Goal: Information Seeking & Learning: Learn about a topic

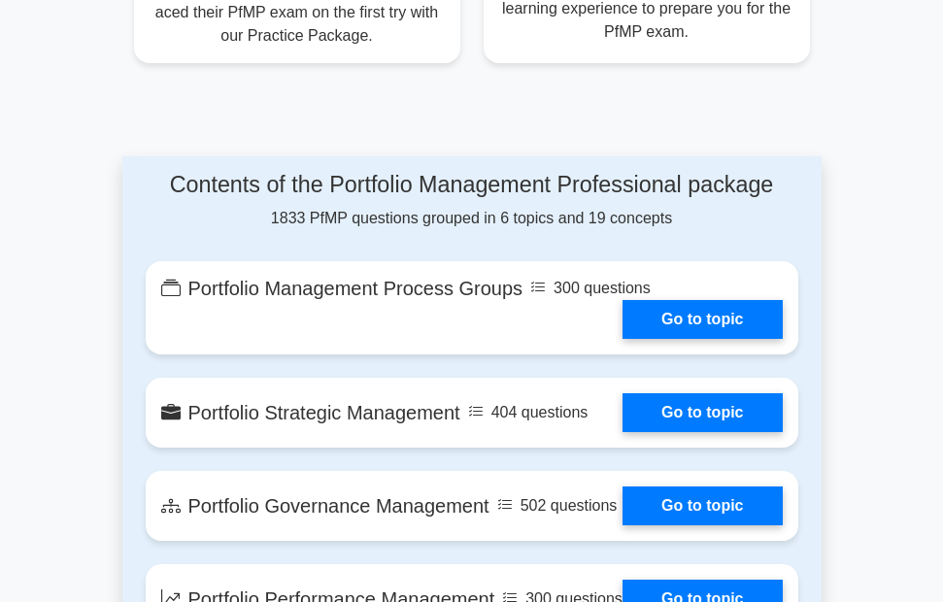
scroll to position [1438, 0]
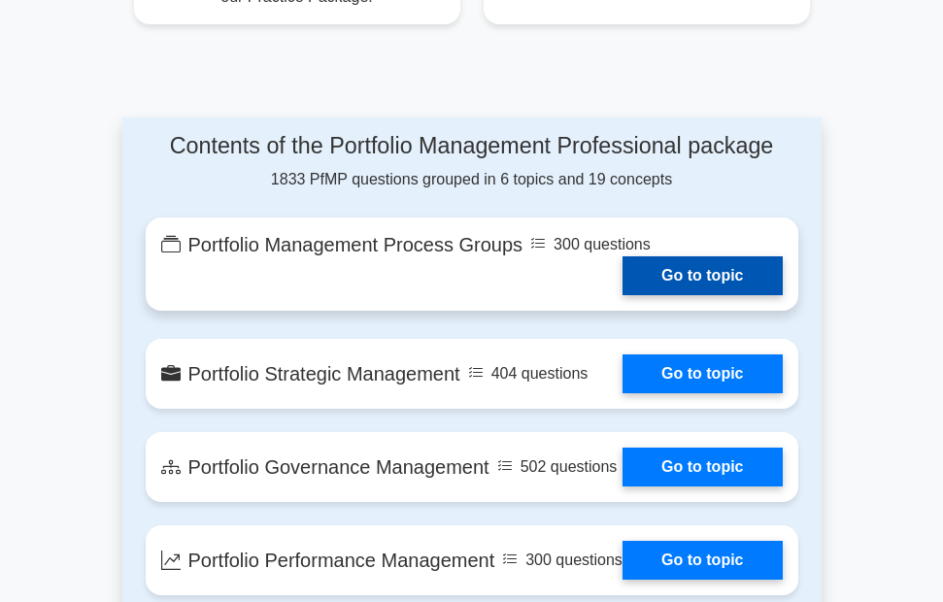
click at [681, 256] on link "Go to topic" at bounding box center [702, 275] width 159 height 39
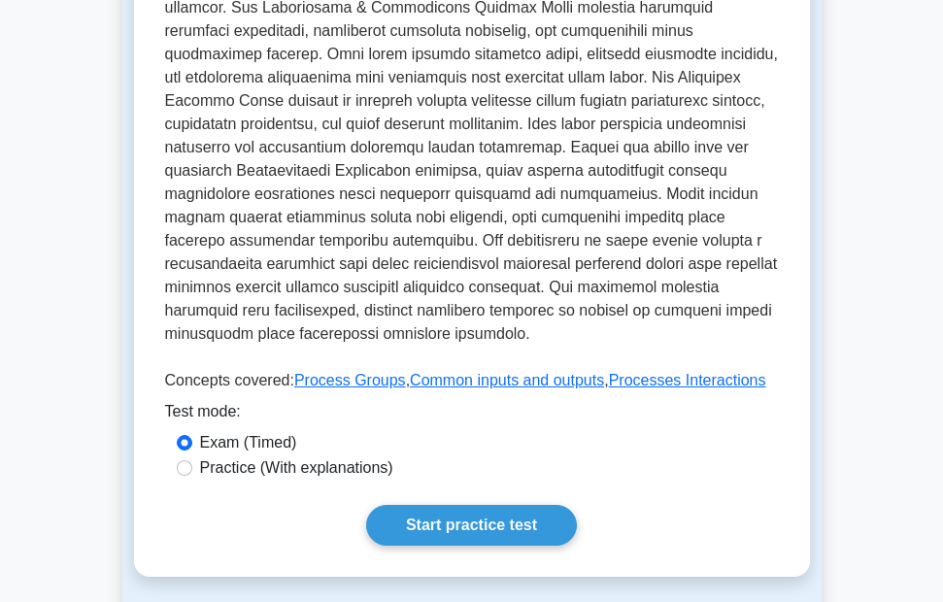
scroll to position [777, 0]
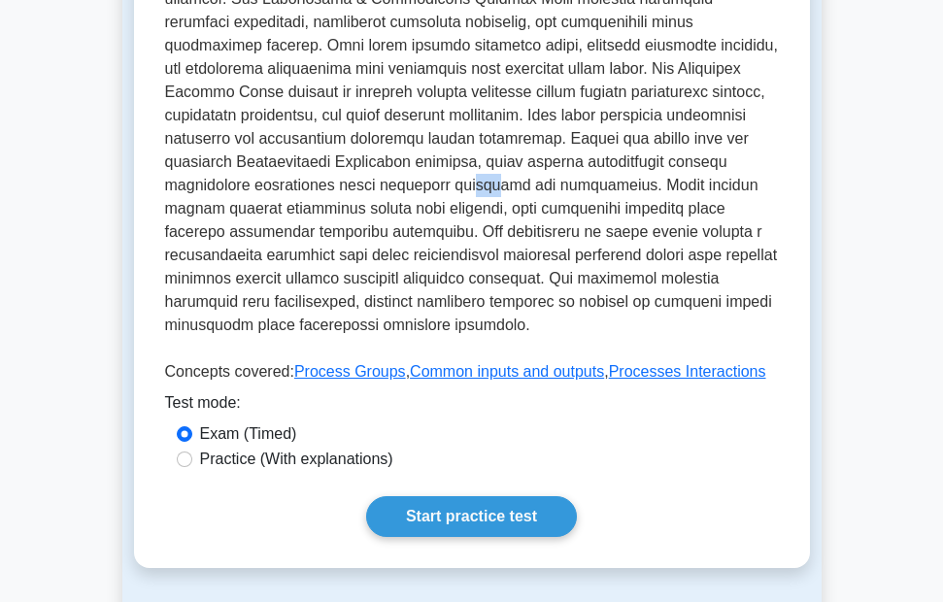
drag, startPoint x: 0, startPoint y: 0, endPoint x: 664, endPoint y: 196, distance: 692.8
click at [664, 196] on p at bounding box center [472, 49] width 614 height 591
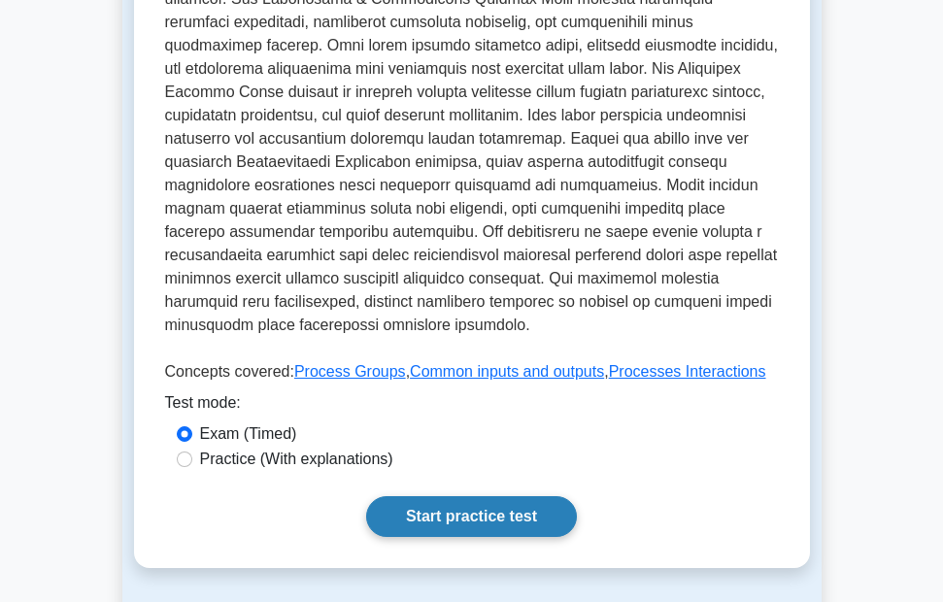
drag, startPoint x: 533, startPoint y: 474, endPoint x: 507, endPoint y: 523, distance: 55.2
click at [507, 523] on div "Portfolio Management Process Groups Framework of portfolio management processes…" at bounding box center [472, 13] width 676 height 1109
click at [500, 534] on link "Start practice test" at bounding box center [471, 516] width 211 height 41
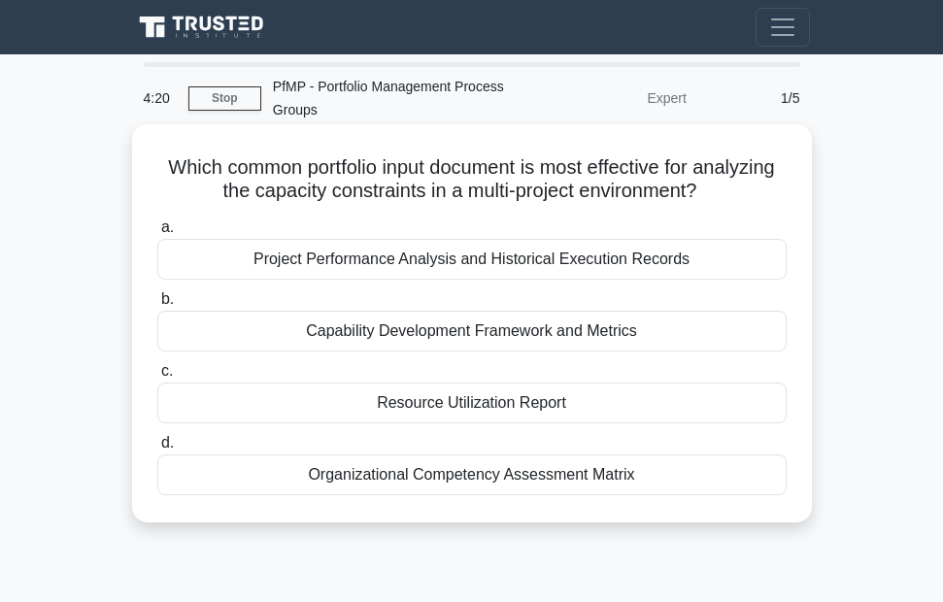
click at [444, 257] on div "Project Performance Analysis and Historical Execution Records" at bounding box center [471, 259] width 629 height 41
click at [157, 234] on input "a. Project Performance Analysis and Historical Execution Records" at bounding box center [157, 227] width 0 height 13
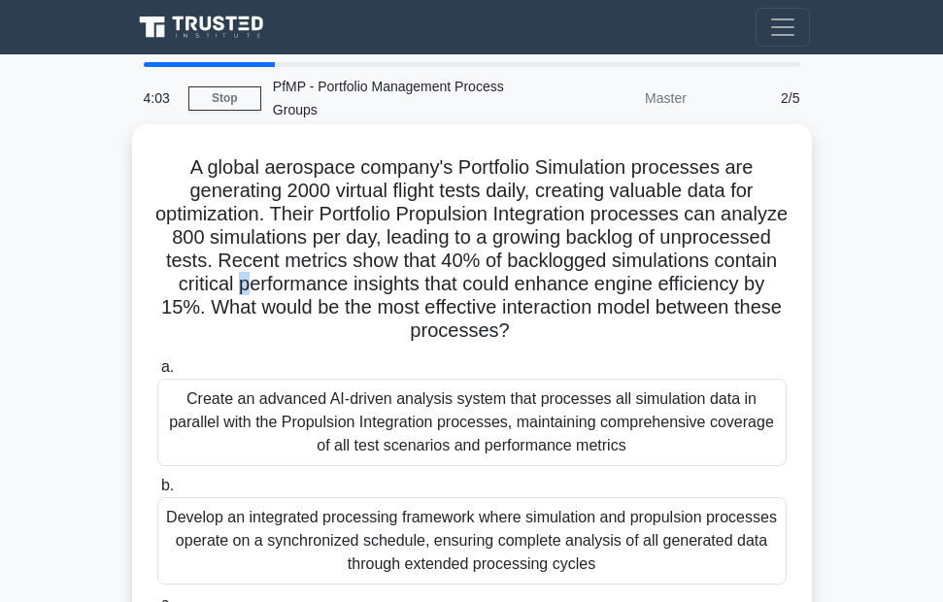
drag, startPoint x: 420, startPoint y: 278, endPoint x: 409, endPoint y: 292, distance: 18.1
click at [409, 292] on h5 "A global aerospace company's Portfolio Simulation processes are generating 2000…" at bounding box center [471, 249] width 633 height 188
drag, startPoint x: 344, startPoint y: 352, endPoint x: 323, endPoint y: 381, distance: 35.6
click at [323, 381] on div "A global aerospace company's Portfolio Simulation processes are generating 2000…" at bounding box center [472, 486] width 664 height 709
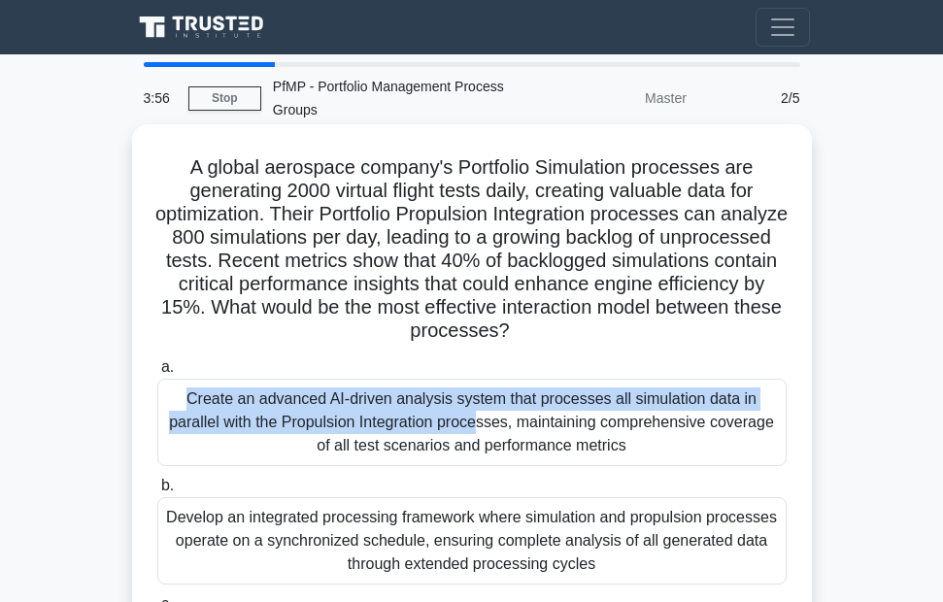
drag, startPoint x: 314, startPoint y: 428, endPoint x: 309, endPoint y: 459, distance: 31.5
click at [309, 459] on div "Create an advanced AI-driven analysis system that processes all simulation data…" at bounding box center [471, 422] width 629 height 87
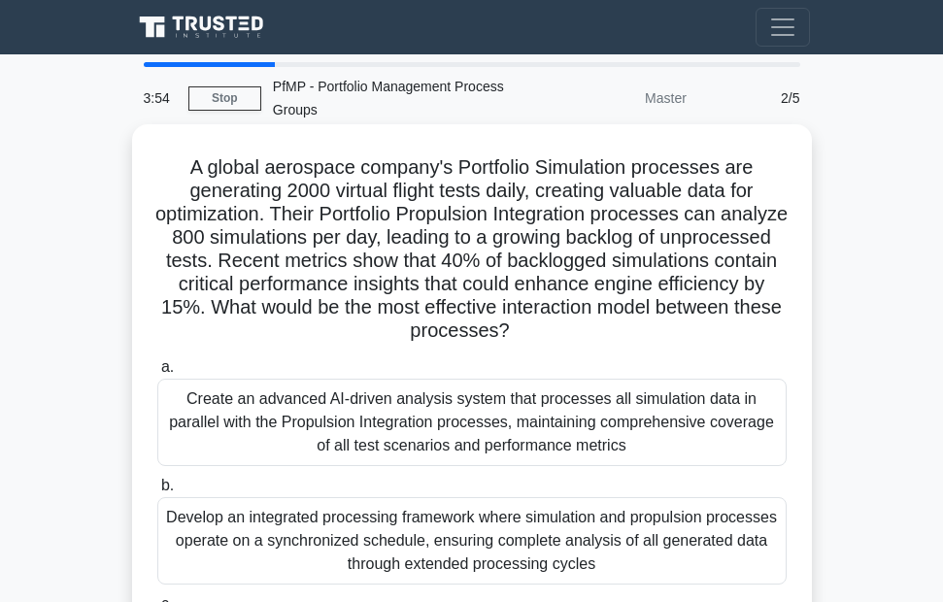
click at [306, 527] on div "Develop an integrated processing framework where simulation and propulsion proc…" at bounding box center [471, 540] width 629 height 87
click at [157, 492] on input "b. Develop an integrated processing framework where simulation and propulsion p…" at bounding box center [157, 486] width 0 height 13
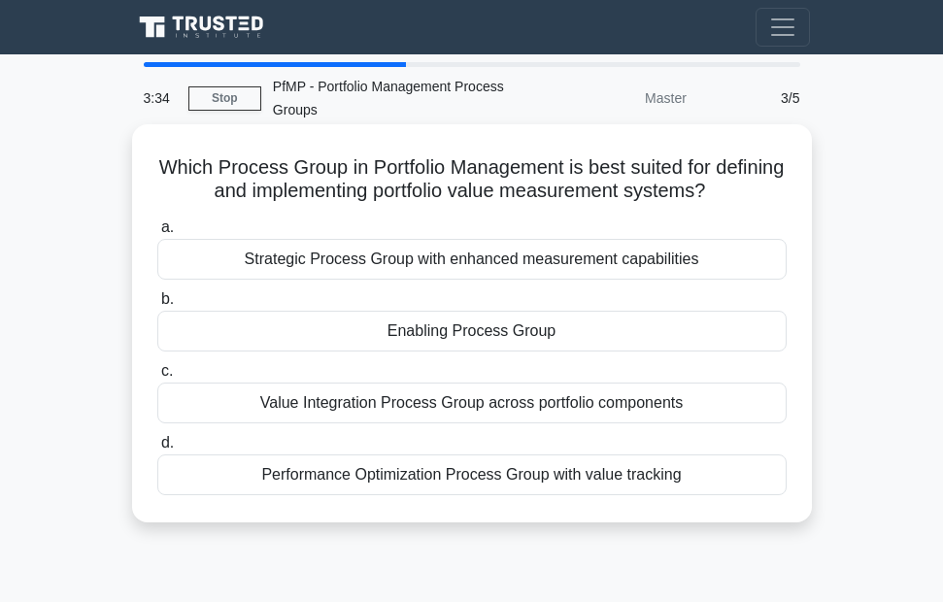
click at [306, 267] on div "Strategic Process Group with enhanced measurement capabilities" at bounding box center [471, 259] width 629 height 41
click at [157, 234] on input "a. Strategic Process Group with enhanced measurement capabilities" at bounding box center [157, 227] width 0 height 13
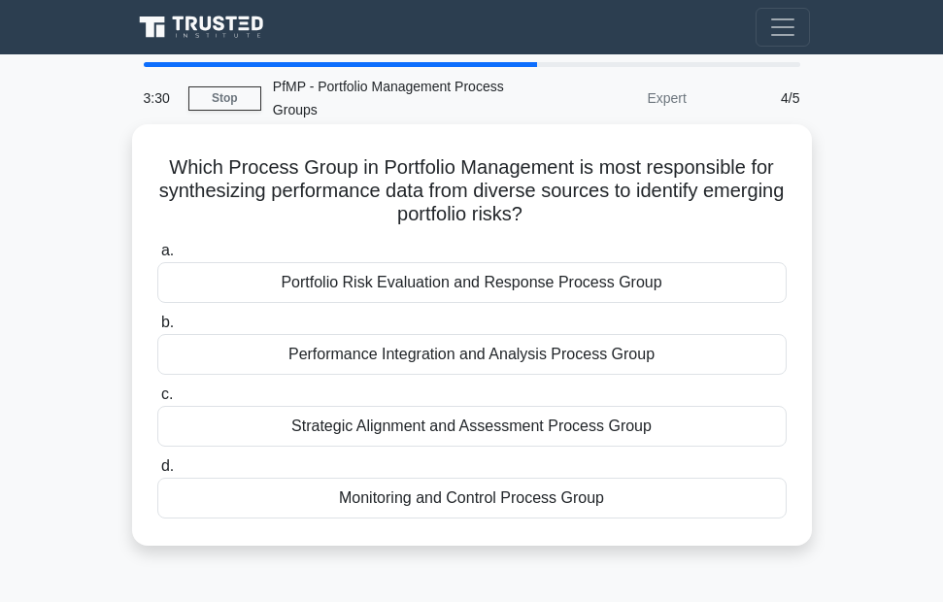
click at [308, 292] on div "Portfolio Risk Evaluation and Response Process Group" at bounding box center [471, 282] width 629 height 41
click at [157, 257] on input "a. Portfolio Risk Evaluation and Response Process Group" at bounding box center [157, 251] width 0 height 13
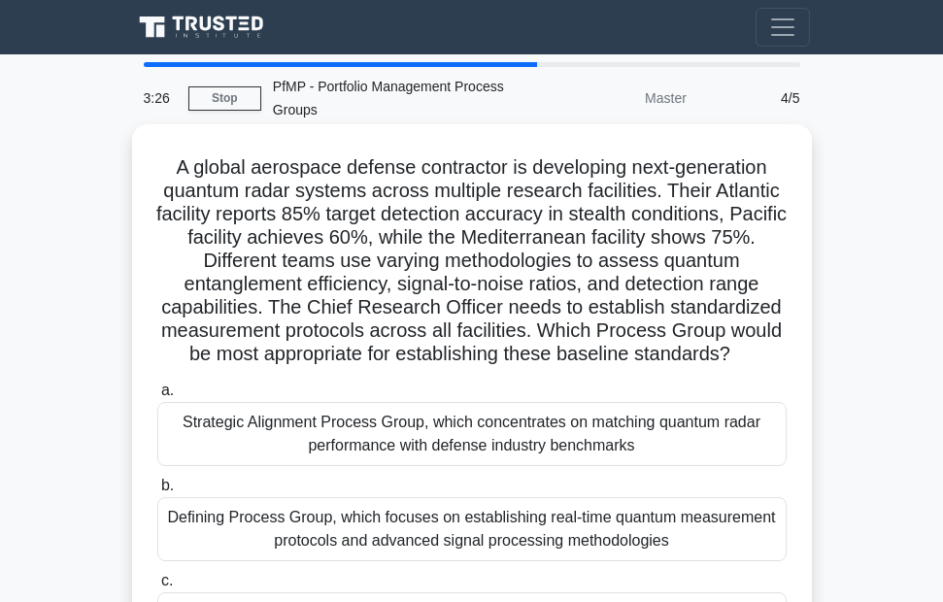
click at [311, 332] on h5 "A global aerospace defense contractor is developing next-generation quantum rad…" at bounding box center [471, 261] width 633 height 212
drag, startPoint x: 311, startPoint y: 332, endPoint x: 311, endPoint y: 351, distance: 18.5
click at [311, 351] on h5 "A global aerospace defense contractor is developing next-generation quantum rad…" at bounding box center [471, 261] width 633 height 212
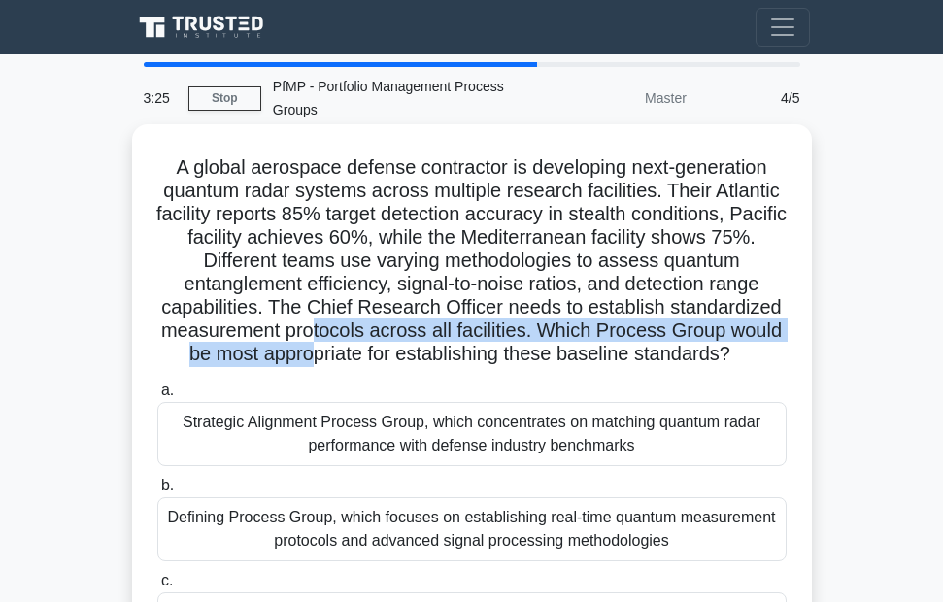
click at [311, 351] on h5 "A global aerospace defense contractor is developing next-generation quantum rad…" at bounding box center [471, 261] width 633 height 212
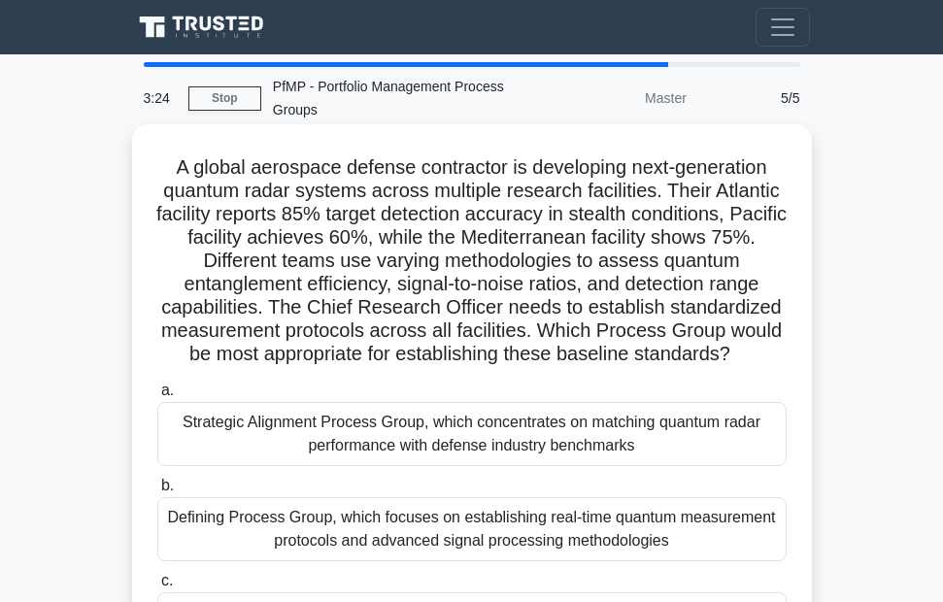
drag, startPoint x: 306, startPoint y: 411, endPoint x: 306, endPoint y: 426, distance: 15.5
click at [306, 426] on div "Strategic Alignment Process Group, which concentrates on matching quantum radar…" at bounding box center [471, 434] width 629 height 64
click at [157, 397] on input "a. Strategic Alignment Process Group, which concentrates on matching quantum ra…" at bounding box center [157, 391] width 0 height 13
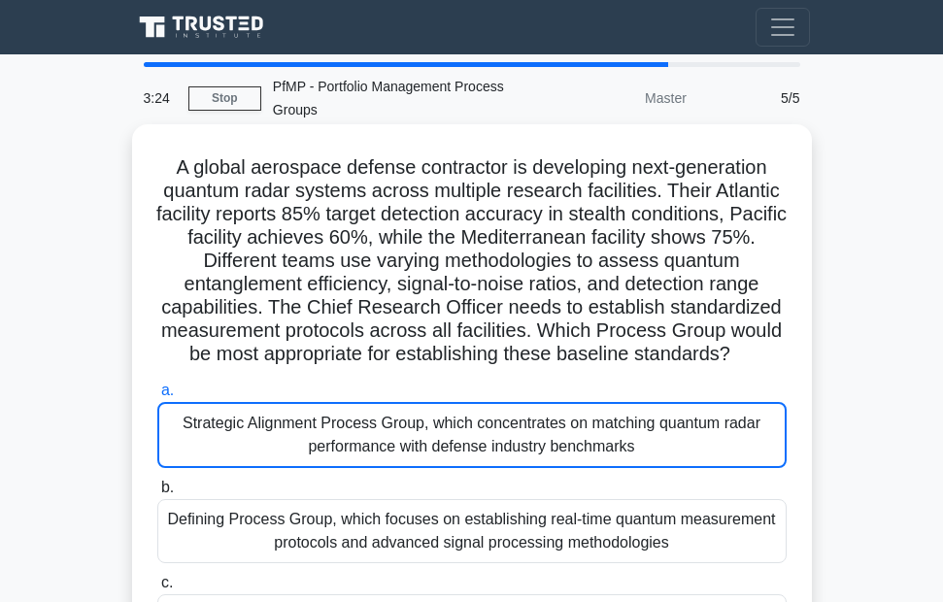
click at [306, 426] on div "Strategic Alignment Process Group, which concentrates on matching quantum radar…" at bounding box center [471, 435] width 629 height 66
click at [306, 430] on div "Strategic Alignment Process Group, which concentrates on matching quantum radar…" at bounding box center [471, 435] width 629 height 66
click at [306, 431] on div "Strategic Alignment Process Group, which concentrates on matching quantum radar…" at bounding box center [471, 435] width 629 height 66
click at [306, 432] on div "Strategic Alignment Process Group, which concentrates on matching quantum radar…" at bounding box center [471, 435] width 629 height 66
